Goal: Task Accomplishment & Management: Manage account settings

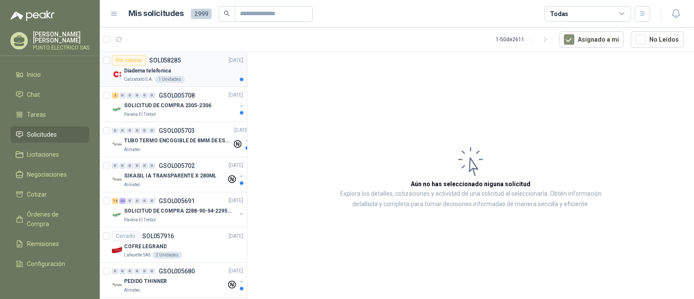
click at [208, 72] on div "Diadema telefonica" at bounding box center [183, 70] width 119 height 10
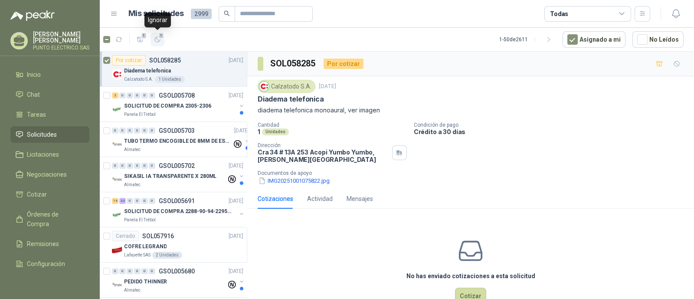
click at [160, 40] on icon "button" at bounding box center [157, 39] width 5 height 5
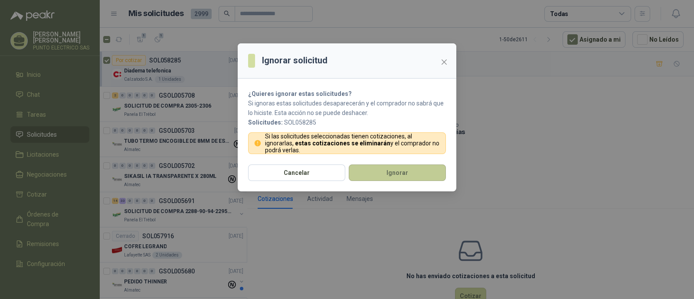
click at [405, 170] on button "Ignorar" at bounding box center [397, 172] width 97 height 16
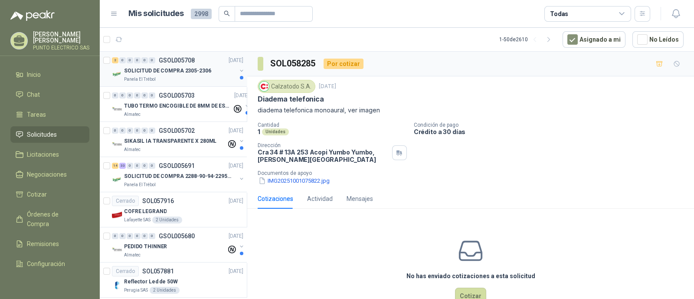
click at [181, 72] on p "SOLICITUD DE COMPRA 2305-2306" at bounding box center [167, 71] width 87 height 8
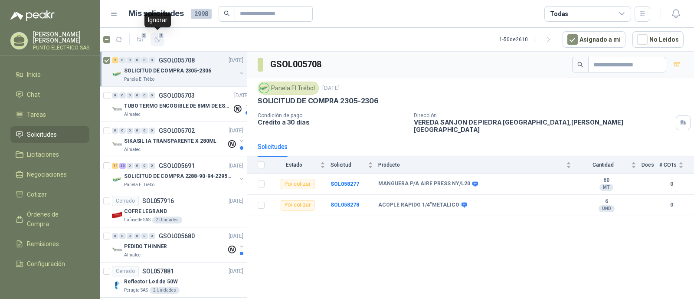
click at [156, 39] on icon "button" at bounding box center [157, 39] width 7 height 7
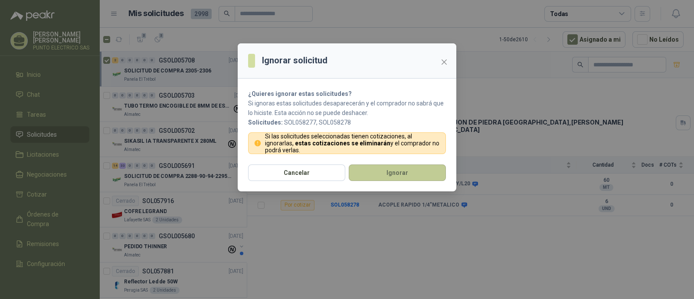
click at [401, 170] on button "Ignorar" at bounding box center [397, 172] width 97 height 16
